Goal: Task Accomplishment & Management: Manage account settings

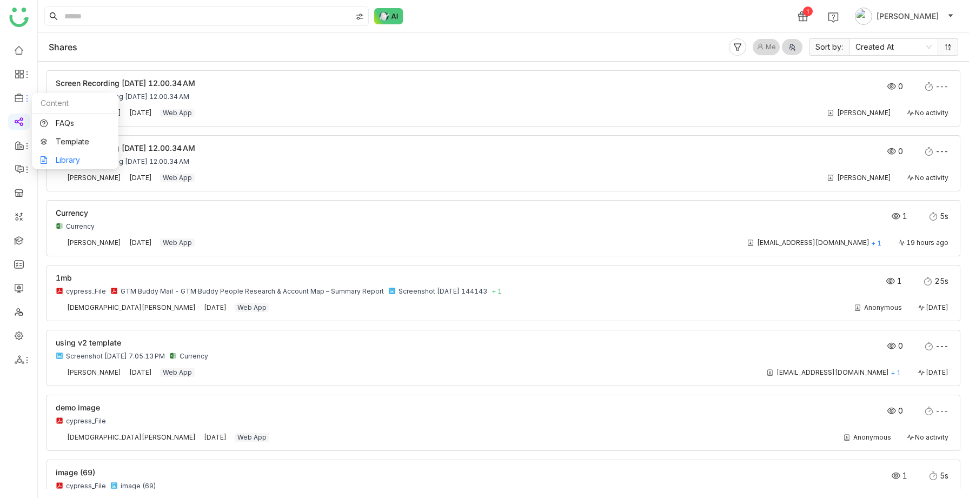
click at [72, 162] on link "Library" at bounding box center [75, 160] width 70 height 8
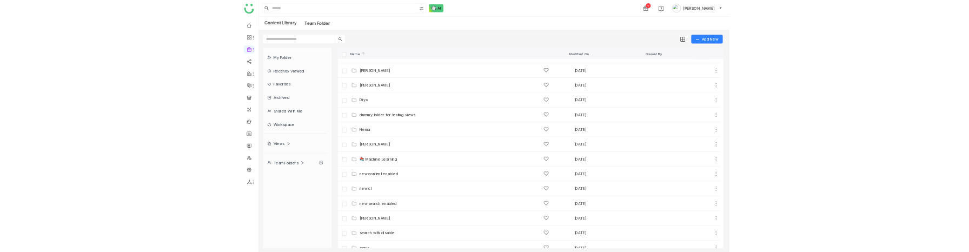
scroll to position [52, 0]
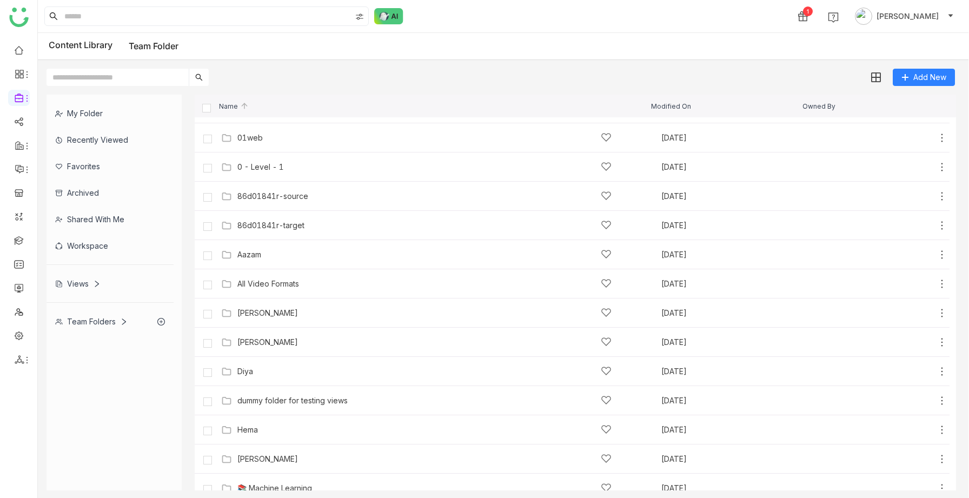
click at [82, 279] on div "Views" at bounding box center [77, 283] width 45 height 9
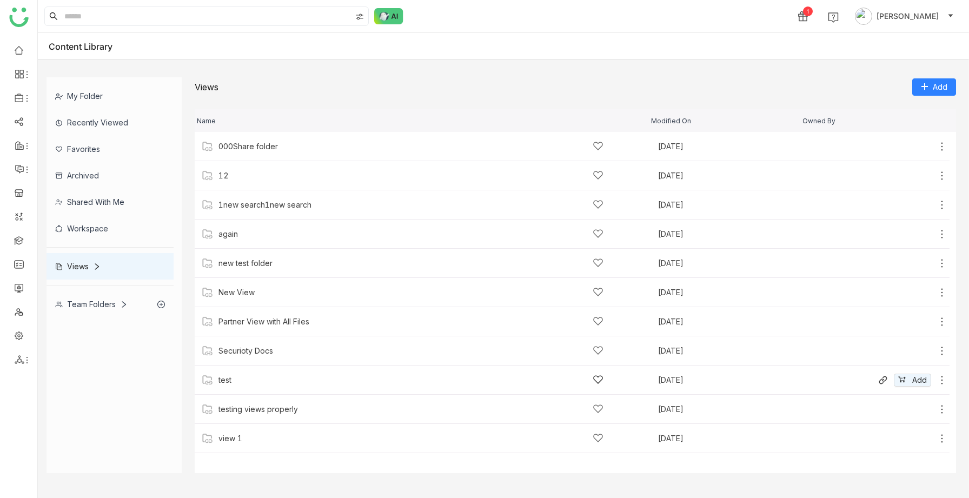
click at [249, 280] on div "test Sep 17, 2025 Add" at bounding box center [572, 380] width 755 height 29
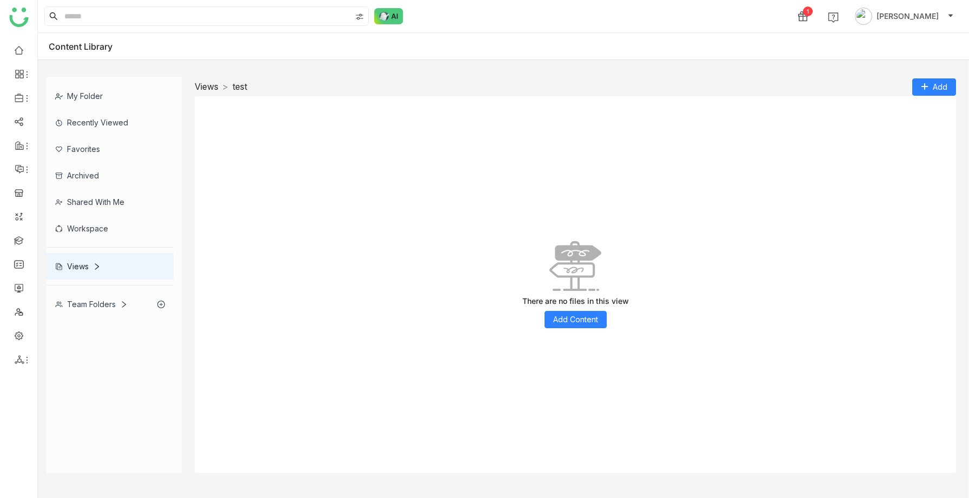
click at [203, 88] on link "Views" at bounding box center [207, 86] width 24 height 11
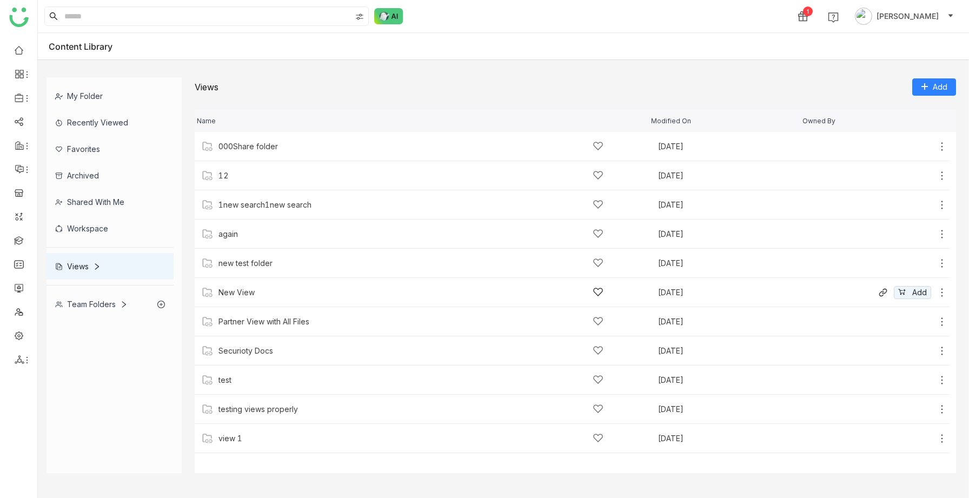
click at [236, 280] on div "New View" at bounding box center [410, 292] width 385 height 11
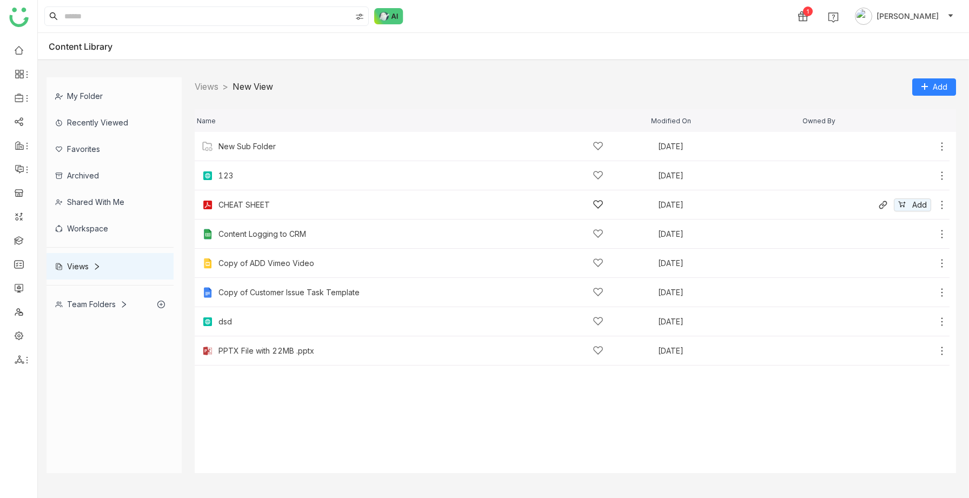
click at [247, 207] on div "CHEAT SHEET" at bounding box center [243, 205] width 51 height 9
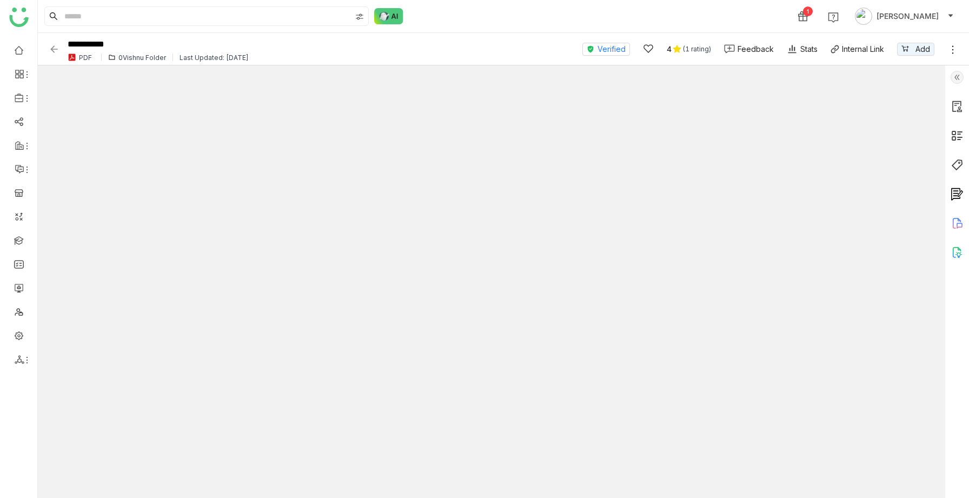
click at [136, 57] on div "0Vishnu Folder" at bounding box center [142, 58] width 48 height 8
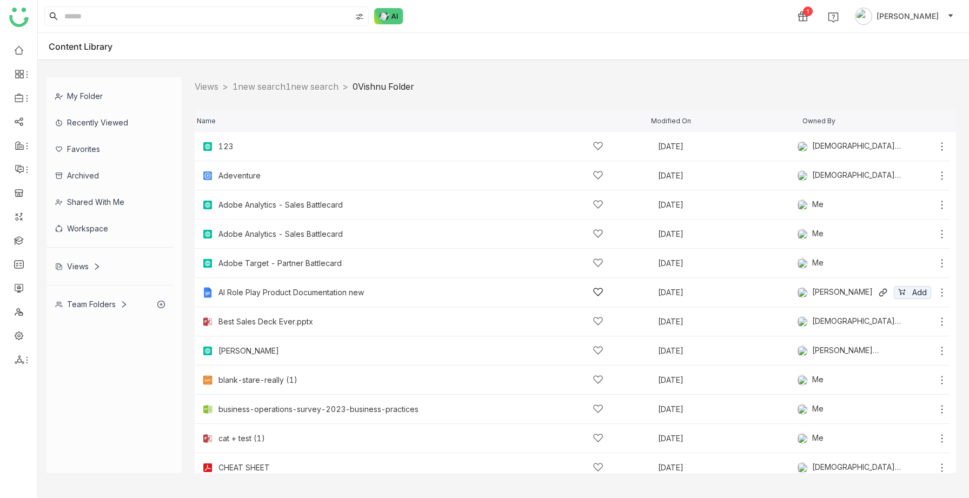
click at [249, 280] on div "AI Role Play Product Documentation new" at bounding box center [410, 292] width 385 height 11
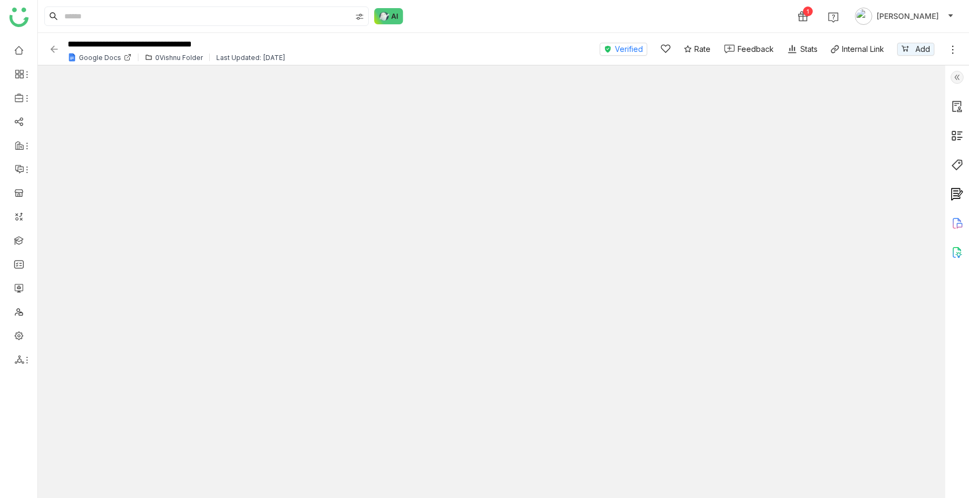
click at [162, 58] on div "0Vishnu Folder" at bounding box center [179, 58] width 48 height 8
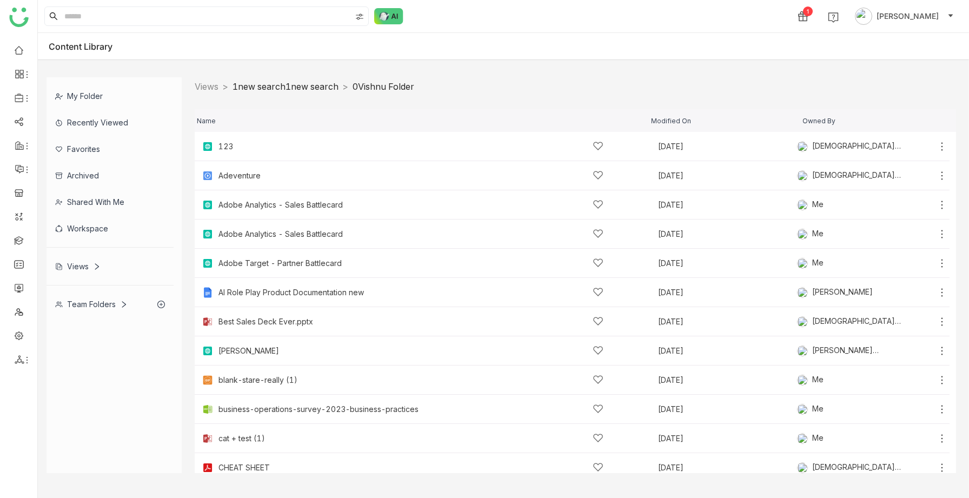
click at [271, 91] on link "1new search1new search" at bounding box center [286, 86] width 106 height 11
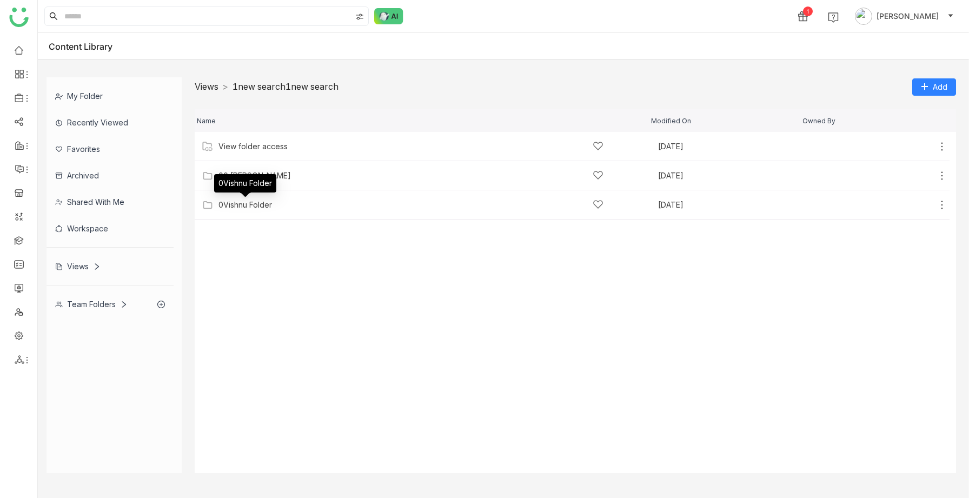
click at [211, 88] on link "Views" at bounding box center [207, 86] width 24 height 11
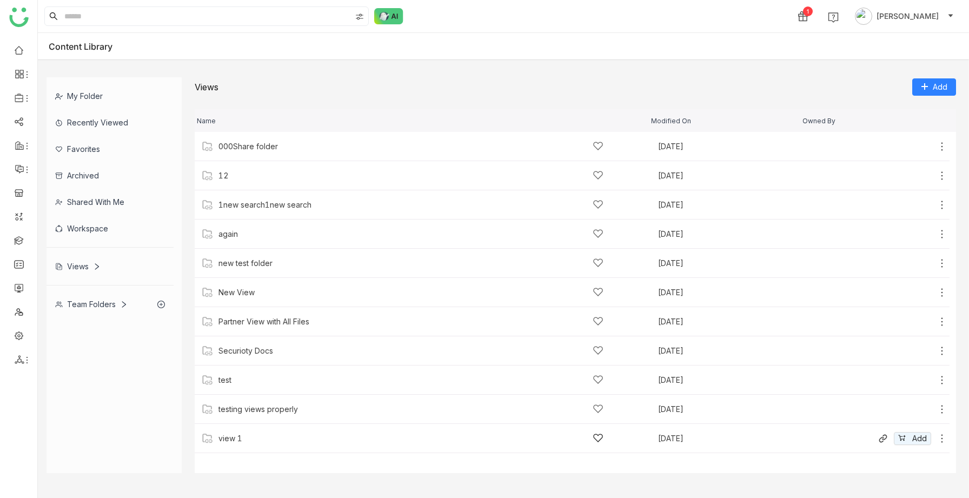
click at [253, 280] on div "view 1" at bounding box center [410, 438] width 385 height 11
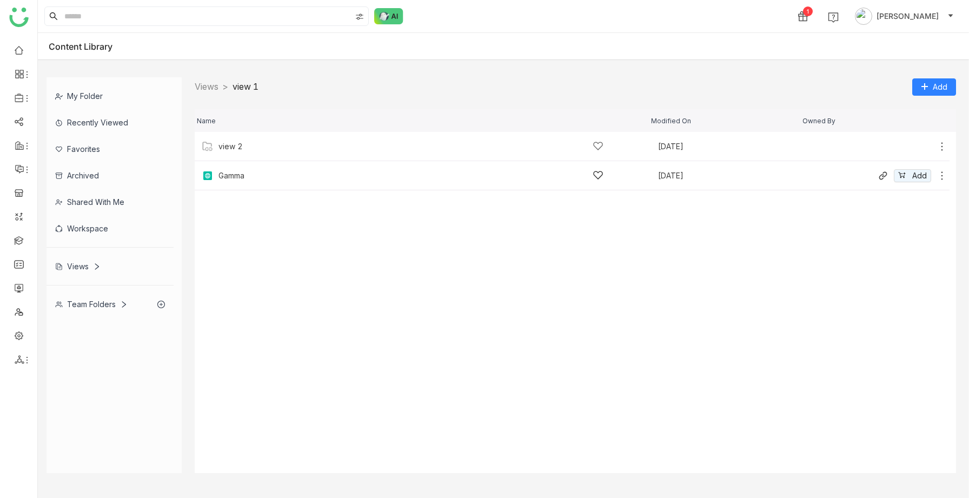
click at [261, 183] on div "Gamma Sep 22, 2025 Add" at bounding box center [572, 175] width 755 height 29
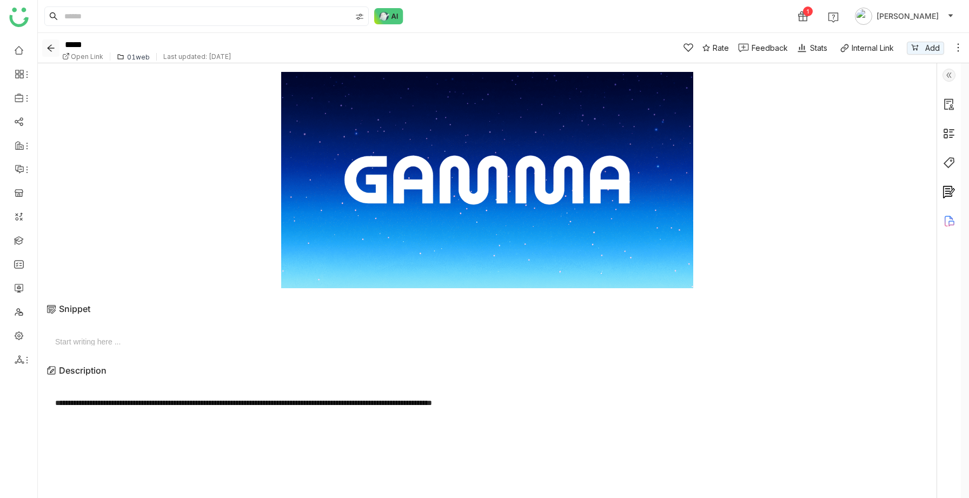
click at [48, 44] on icon "Back" at bounding box center [51, 48] width 9 height 9
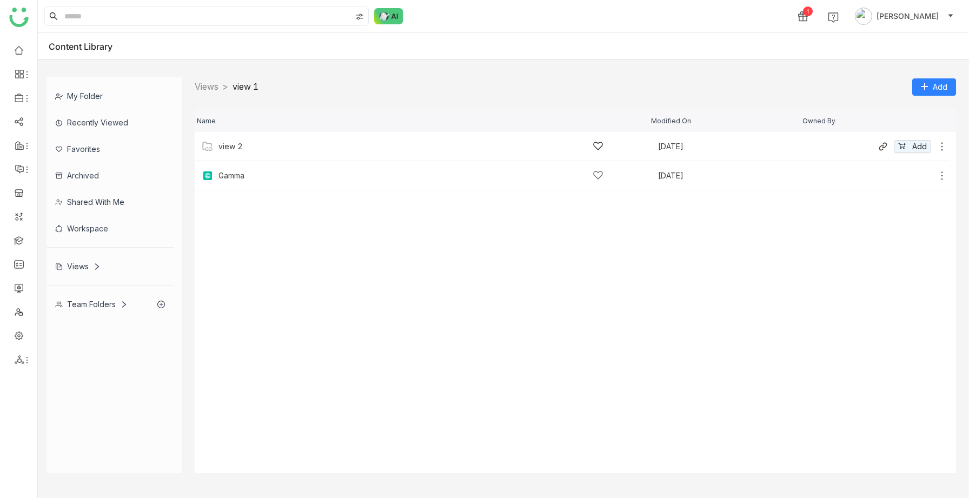
click at [248, 153] on div "view 2 Sep 22, 2025 Add" at bounding box center [572, 146] width 755 height 29
click at [277, 153] on div "Screen Recording 2025-08-26 at 12.00.34 AM Sep 22, 2025 Add" at bounding box center [572, 146] width 755 height 29
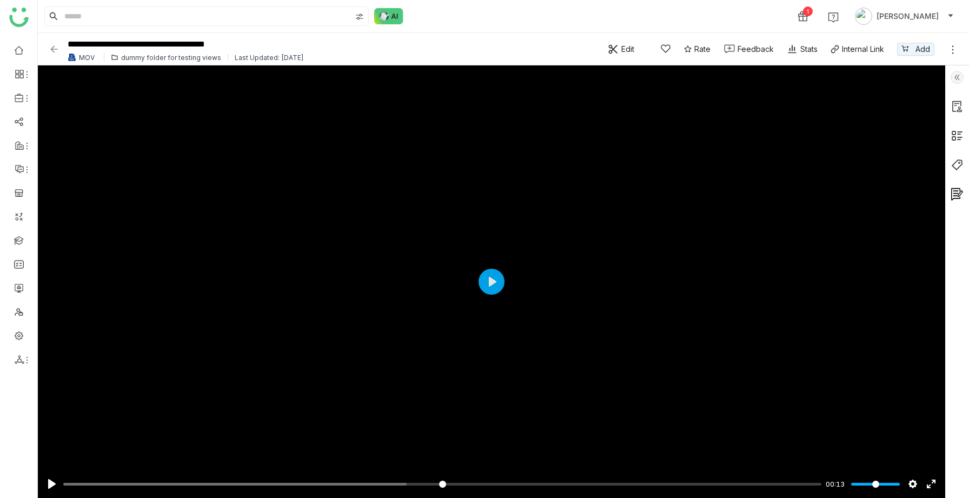
click at [162, 57] on div "dummy folder for testing views" at bounding box center [171, 58] width 100 height 8
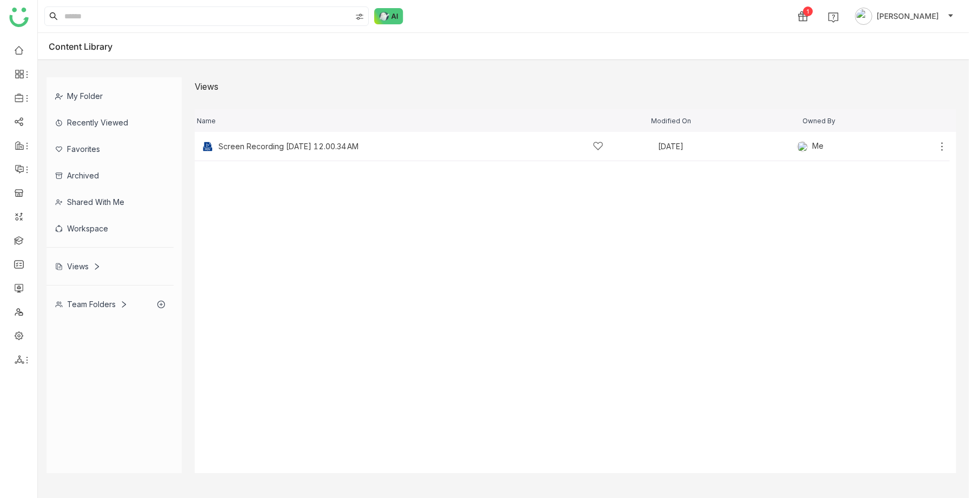
click at [203, 80] on nz-breadcrumb "Views >" at bounding box center [207, 87] width 24 height 14
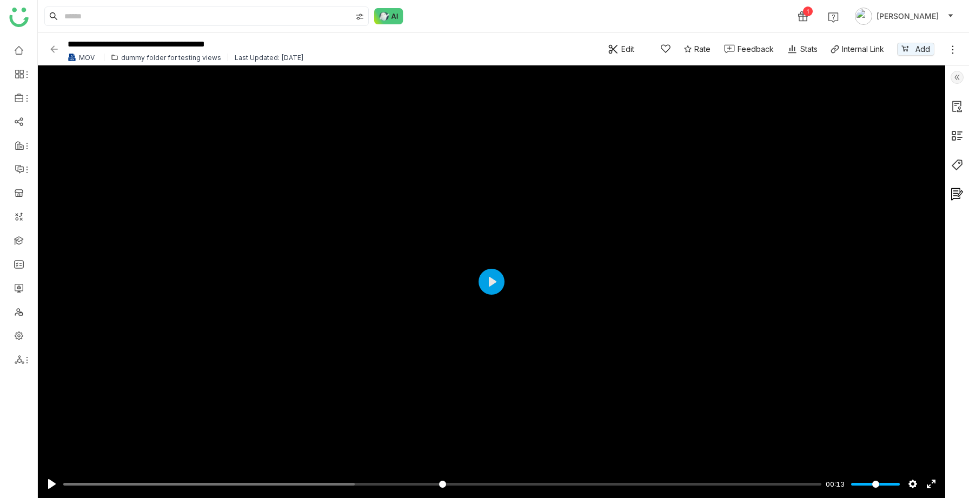
click at [49, 51] on img at bounding box center [54, 49] width 11 height 11
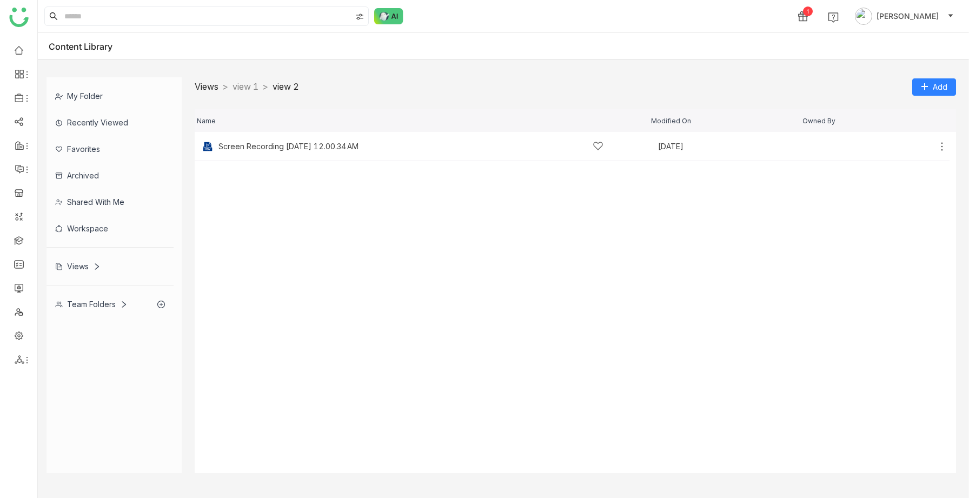
click at [213, 82] on link "Views" at bounding box center [207, 86] width 24 height 11
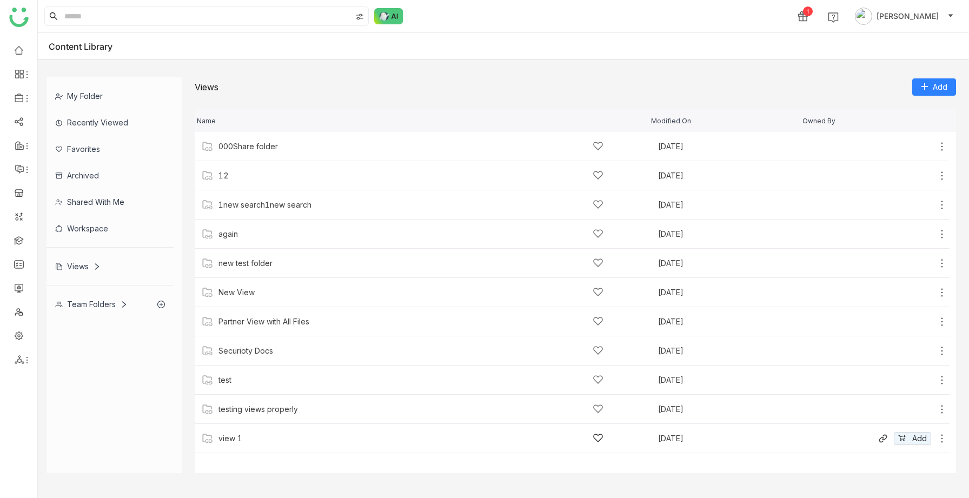
click at [941, 280] on icon at bounding box center [942, 438] width 11 height 11
click at [908, 280] on span "Manage Access" at bounding box center [904, 390] width 57 height 12
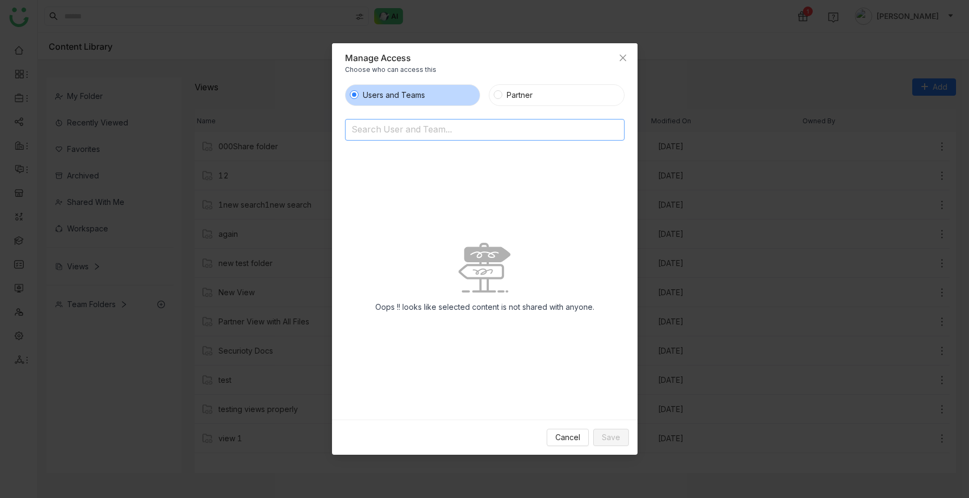
click at [379, 134] on input at bounding box center [456, 130] width 211 height 17
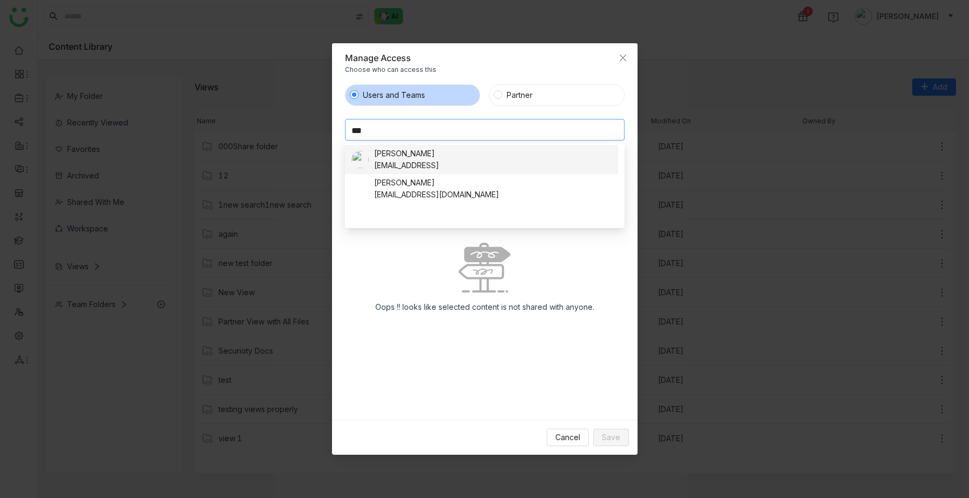
type input "***"
click at [397, 160] on div "sravanij@gtmbuddy.ai" at bounding box center [406, 166] width 65 height 12
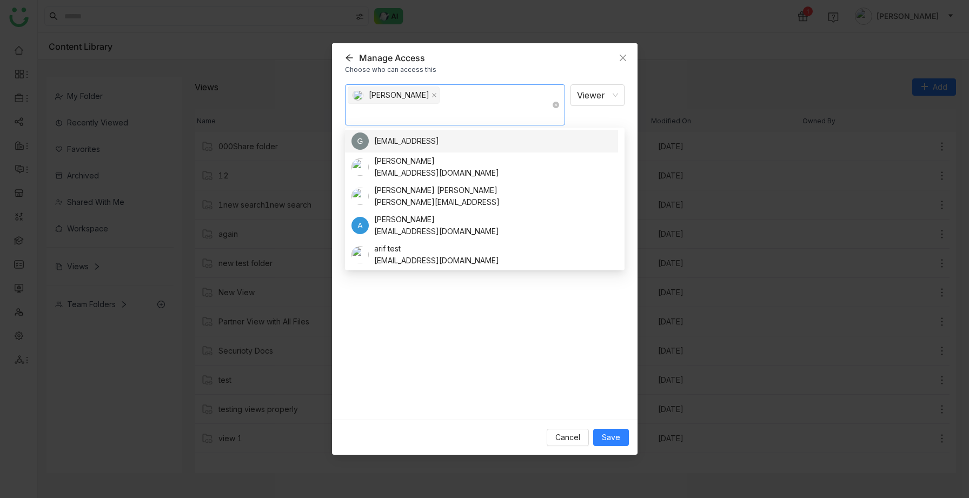
click at [432, 94] on nz-select-item "[PERSON_NAME]" at bounding box center [394, 95] width 92 height 17
click at [432, 94] on icon at bounding box center [434, 95] width 4 height 4
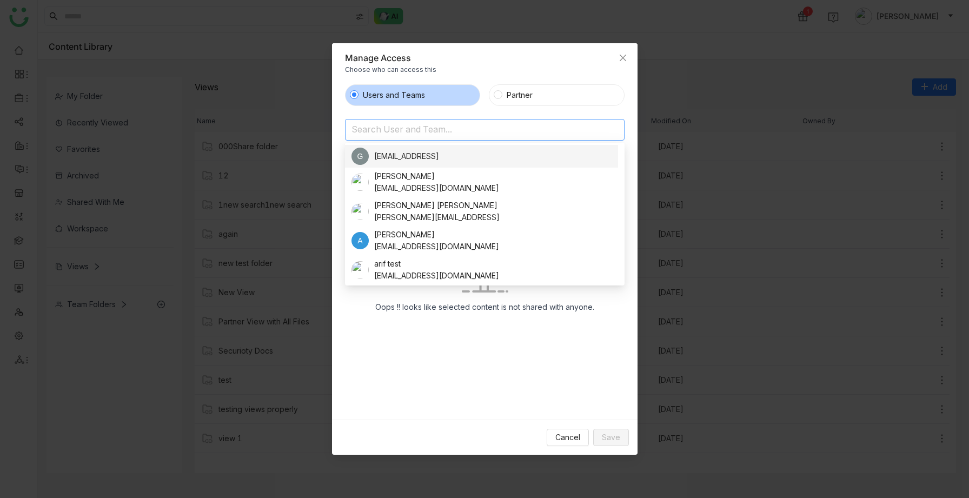
click at [395, 122] on input at bounding box center [456, 130] width 211 height 17
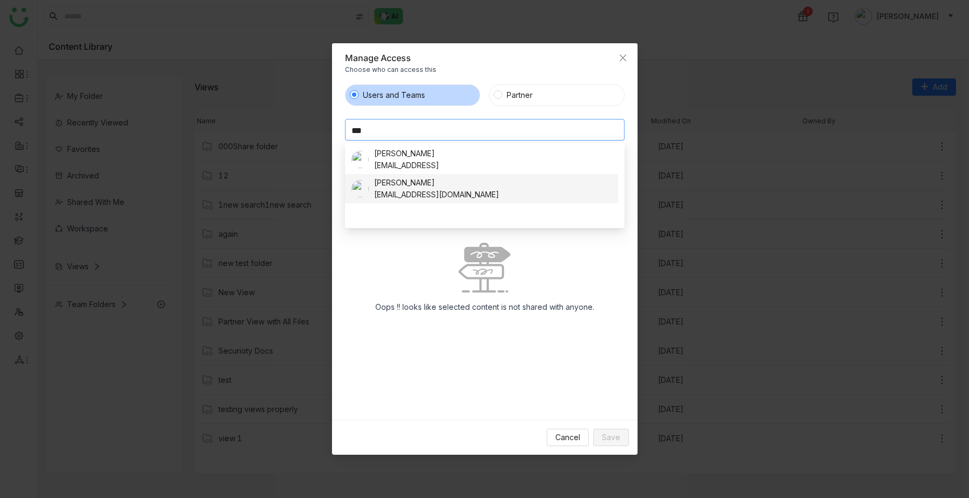
type input "***"
click at [406, 183] on div "Sravs Jatoth" at bounding box center [436, 183] width 125 height 12
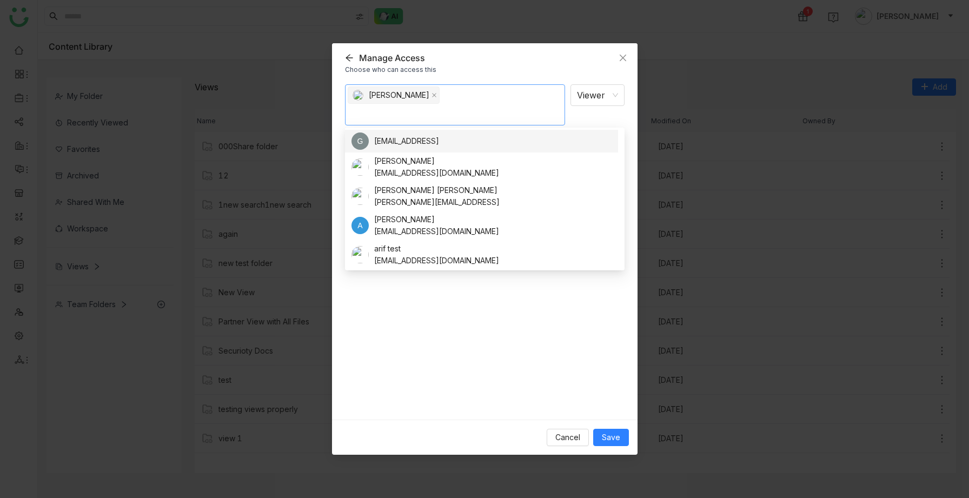
click at [387, 280] on div "Sravs Jatoth Viewer Notify people" at bounding box center [485, 247] width 280 height 327
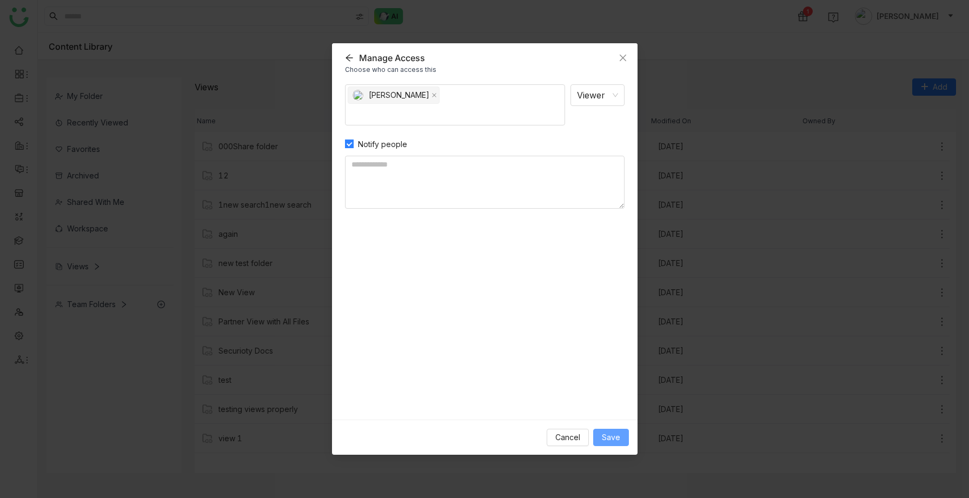
click at [616, 280] on span "Save" at bounding box center [611, 438] width 18 height 12
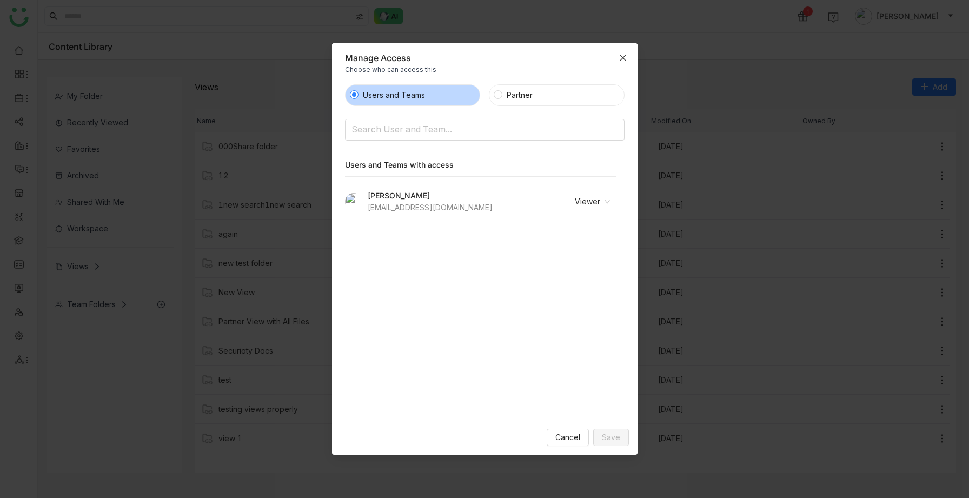
click at [621, 54] on icon "Close" at bounding box center [623, 58] width 9 height 9
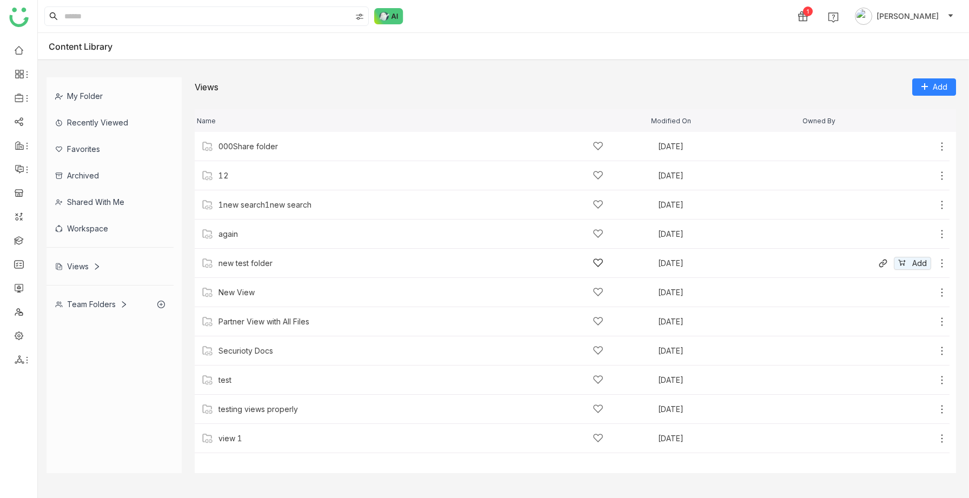
click at [269, 263] on div "new test folder" at bounding box center [245, 263] width 54 height 9
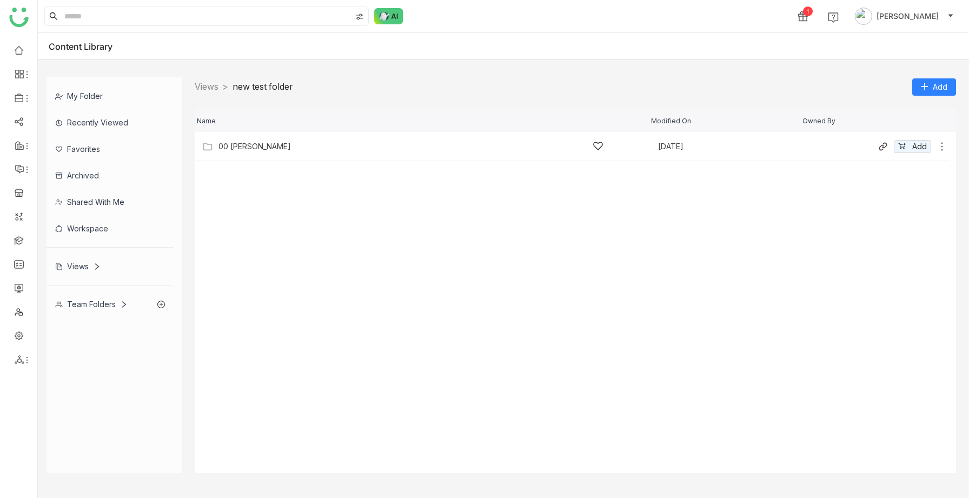
click at [274, 151] on div "00 Arif Folder" at bounding box center [410, 146] width 385 height 11
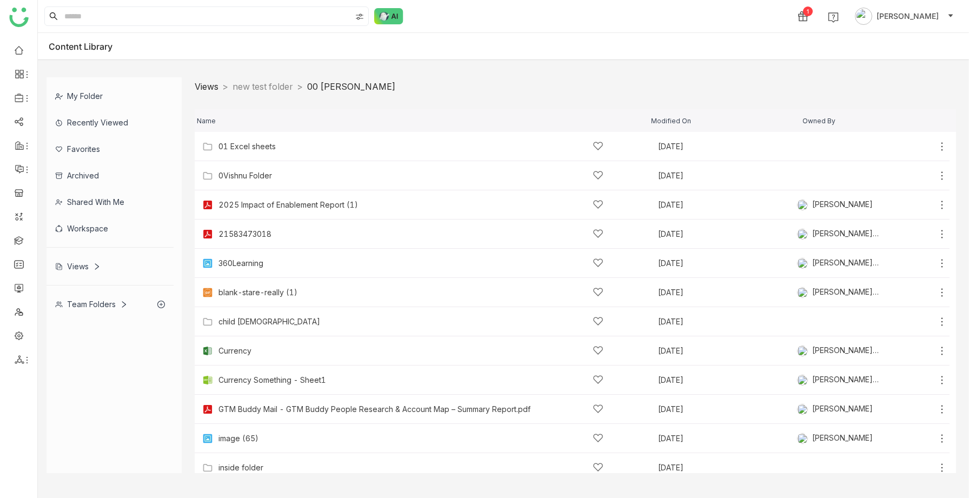
click at [199, 91] on link "Views" at bounding box center [207, 86] width 24 height 11
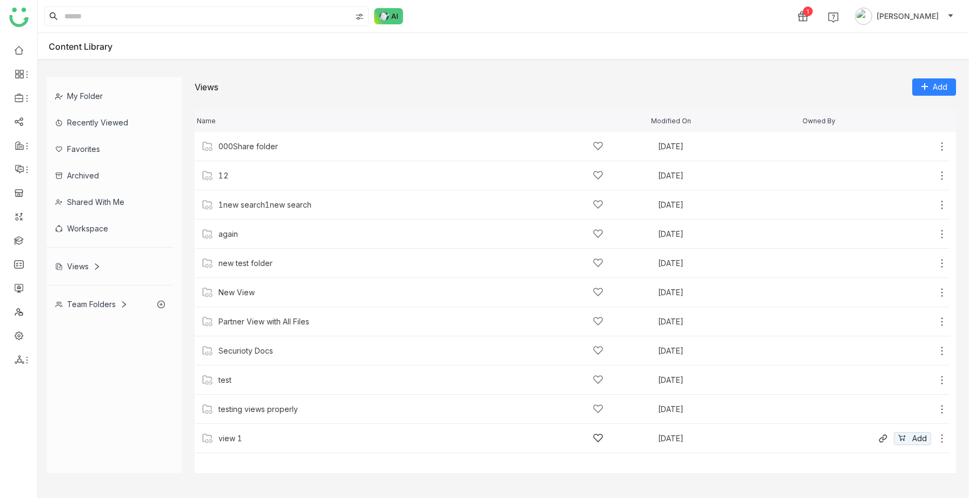
click at [250, 280] on div "view 1" at bounding box center [410, 438] width 385 height 11
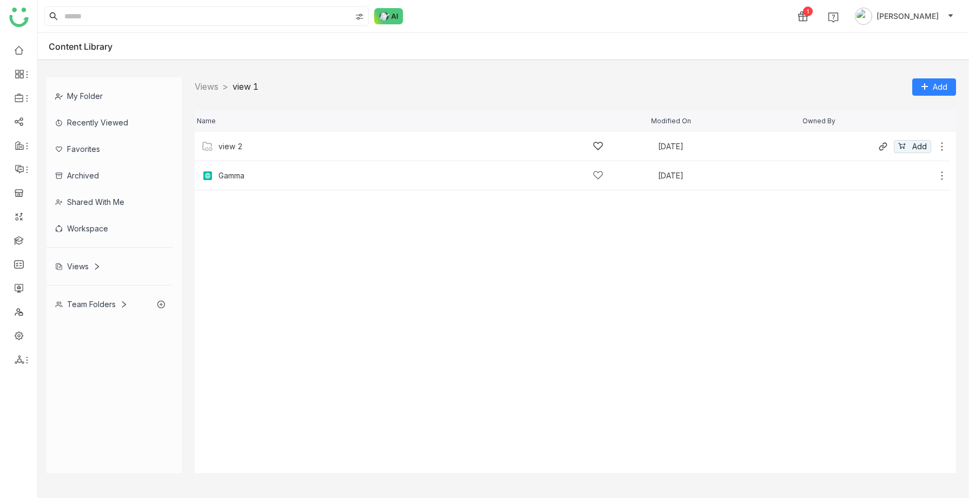
click at [270, 144] on div "view 2" at bounding box center [410, 146] width 385 height 11
click at [284, 150] on div "Screen Recording [DATE] 12.00.34 AM" at bounding box center [288, 146] width 140 height 9
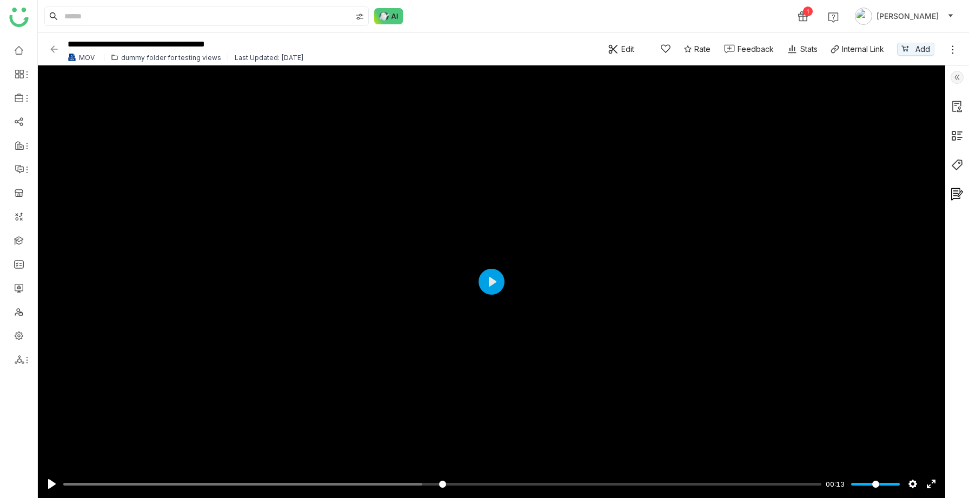
click at [50, 50] on img at bounding box center [54, 49] width 11 height 11
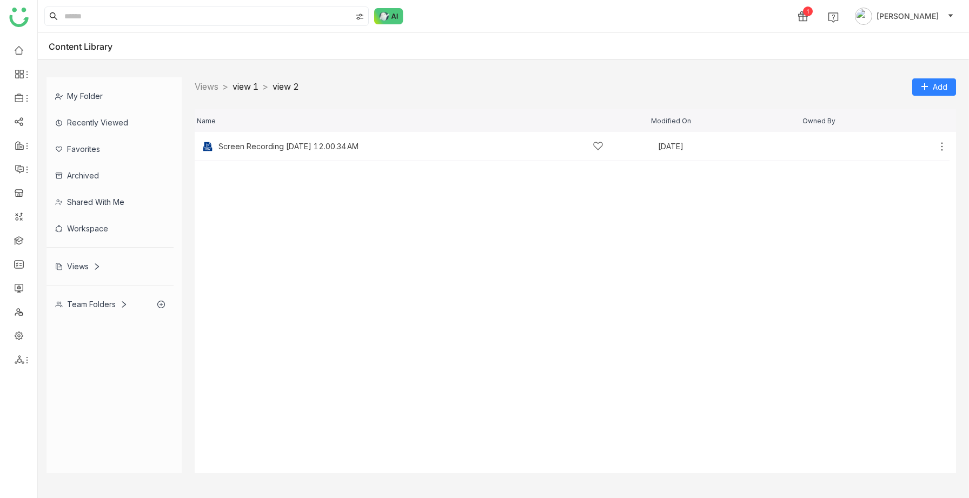
click at [254, 90] on link "view 1" at bounding box center [246, 86] width 26 height 11
click at [944, 178] on icon at bounding box center [942, 175] width 11 height 11
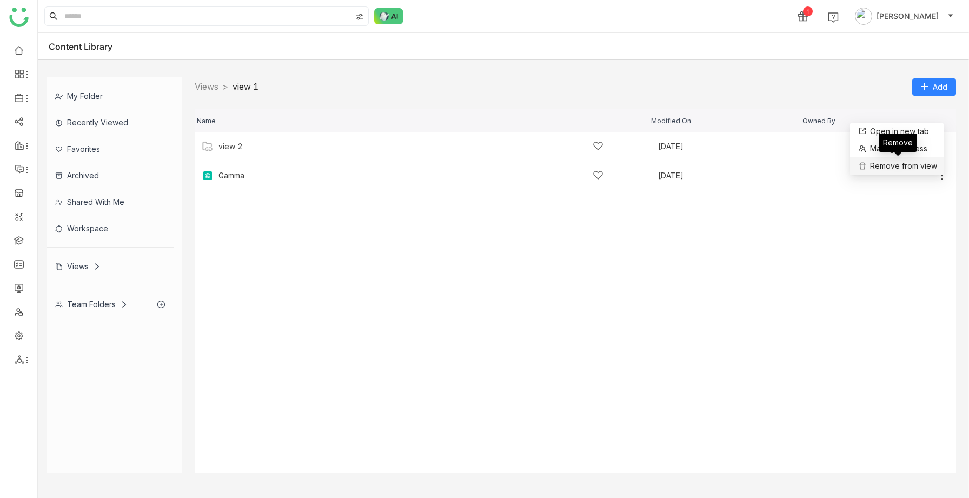
click at [898, 164] on span "Remove from view" at bounding box center [903, 166] width 67 height 12
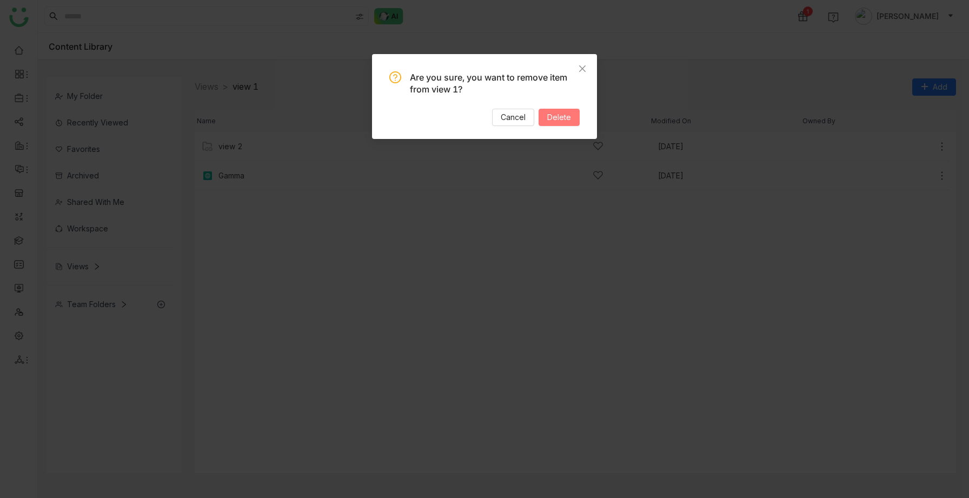
click at [561, 121] on span "Delete" at bounding box center [559, 117] width 24 height 12
